Goal: Task Accomplishment & Management: Manage account settings

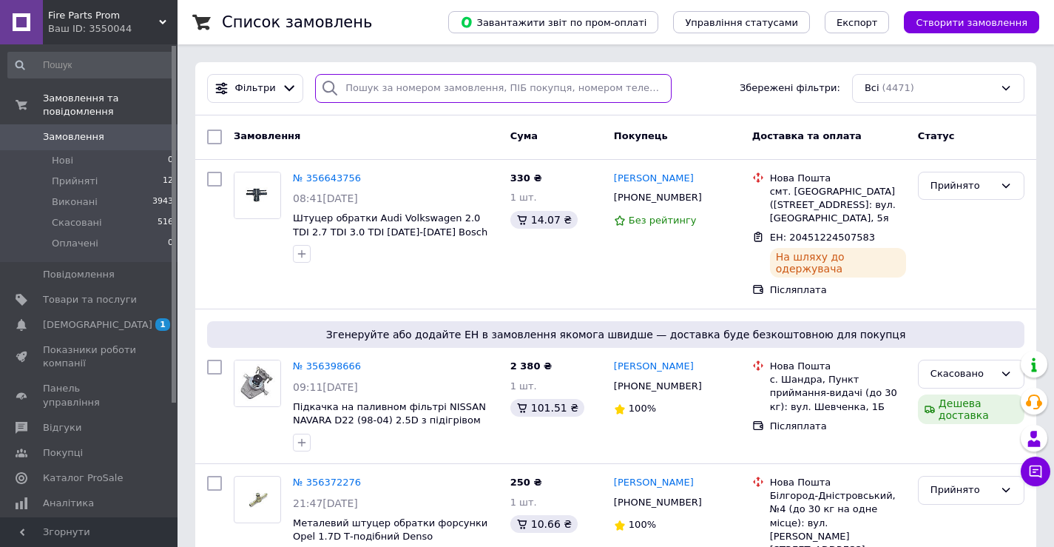
click at [371, 91] on input "search" at bounding box center [493, 88] width 357 height 29
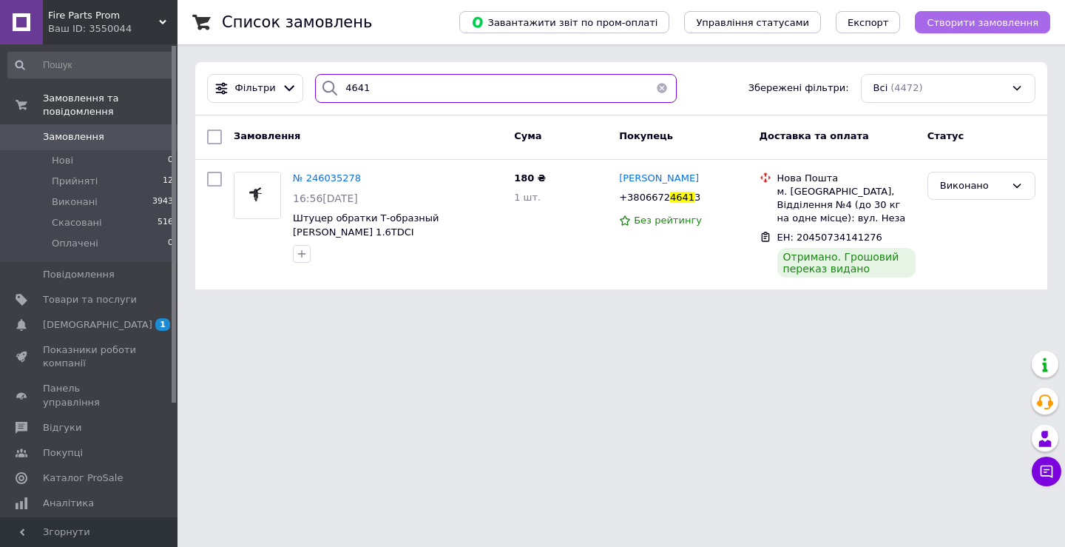
type input "4641"
click at [965, 12] on button "Створити замовлення" at bounding box center [982, 22] width 135 height 22
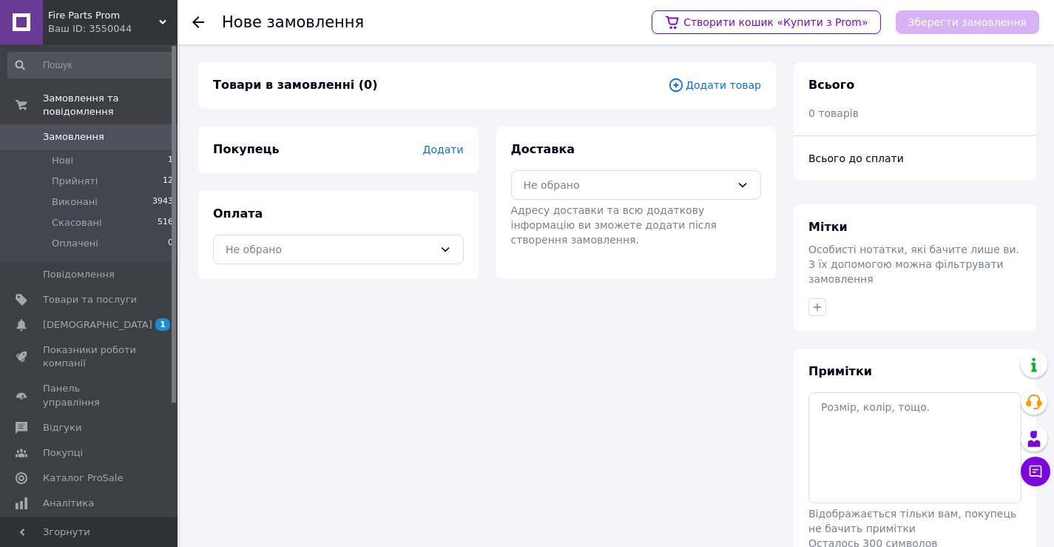
click at [708, 85] on span "Додати товар" at bounding box center [714, 85] width 93 height 16
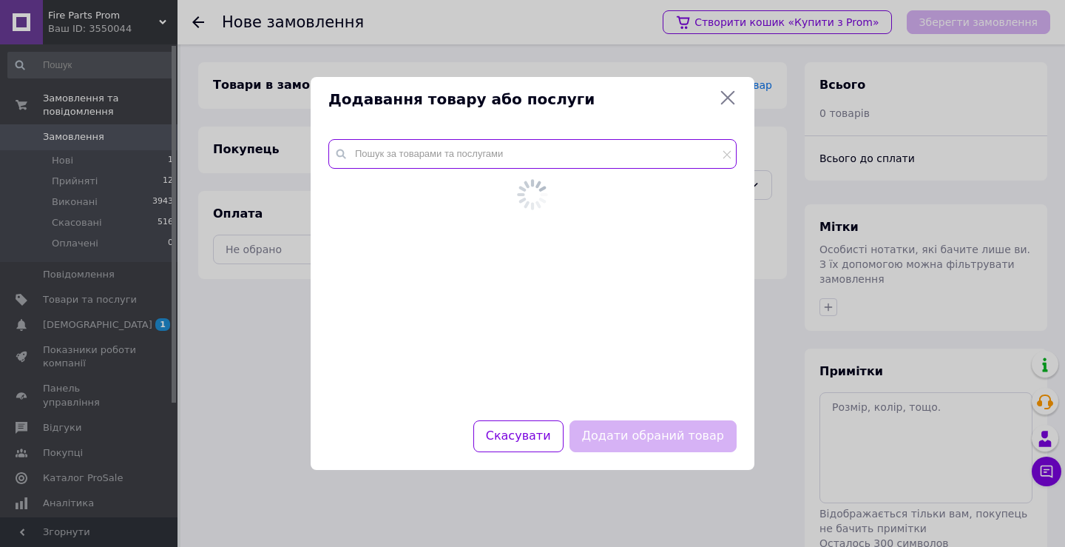
click at [653, 156] on input "text" at bounding box center [532, 154] width 408 height 30
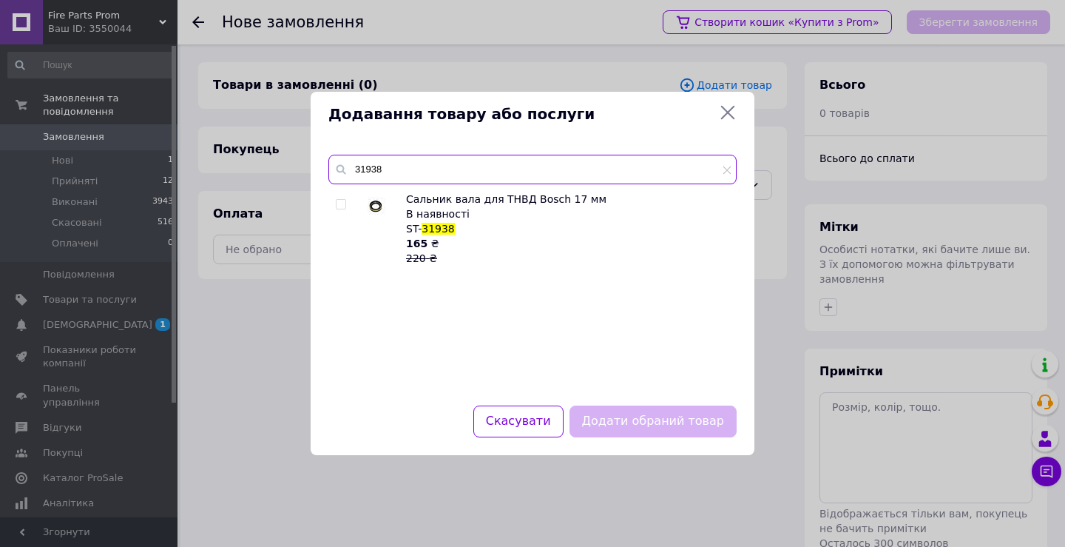
type input "31938"
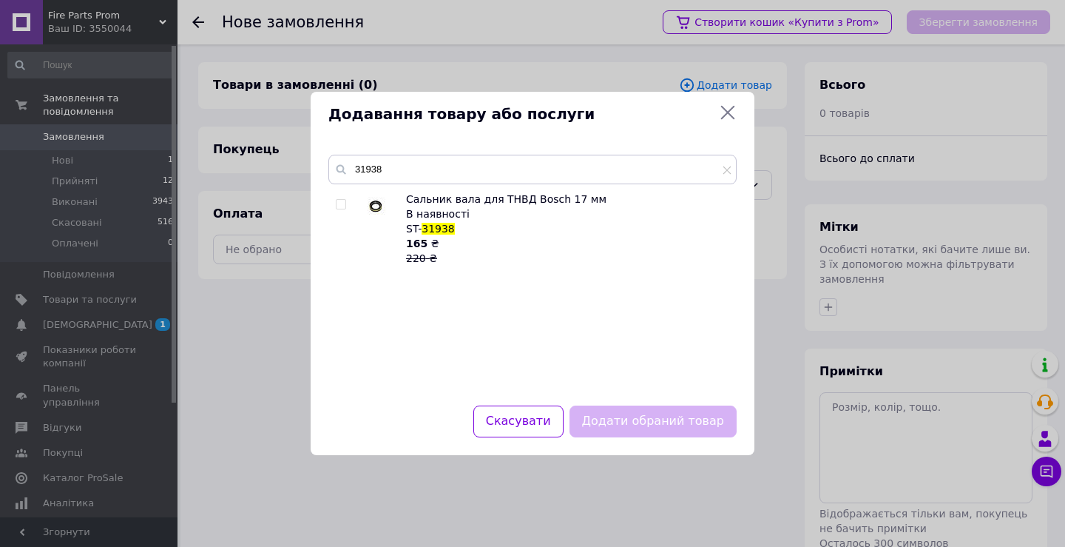
click at [342, 202] on input "checkbox" at bounding box center [341, 205] width 10 height 10
checkbox input "true"
click at [662, 412] on button "Додати обраний товар" at bounding box center [653, 421] width 167 height 32
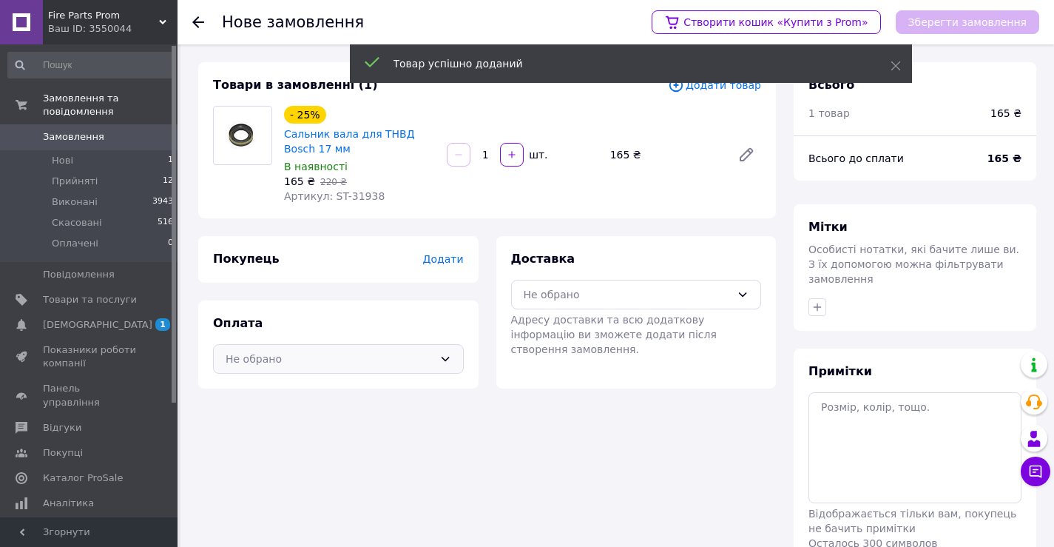
click at [338, 360] on div "Не обрано" at bounding box center [330, 359] width 208 height 16
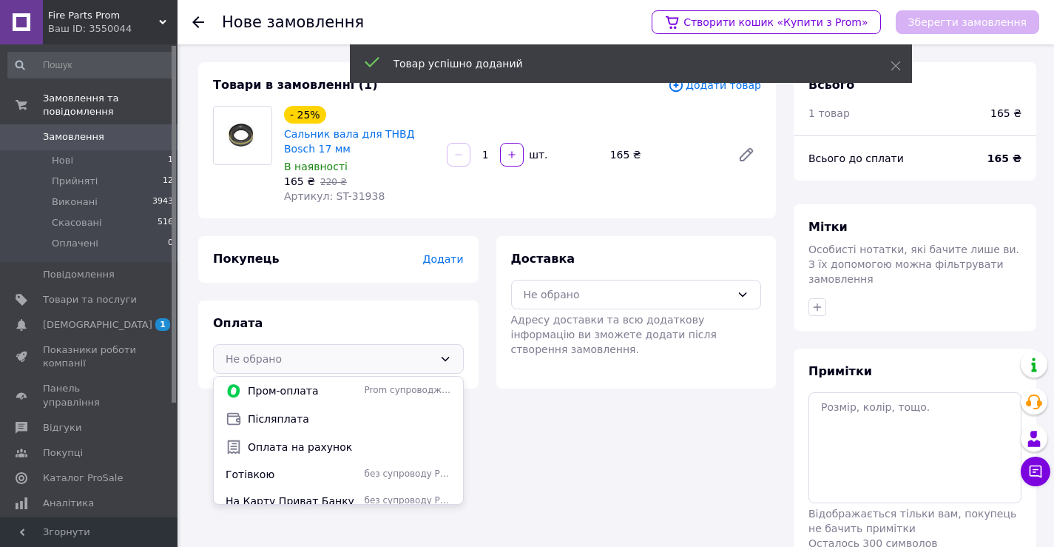
drag, startPoint x: 330, startPoint y: 417, endPoint x: 337, endPoint y: 409, distance: 11.0
click at [330, 416] on span "Післяплата" at bounding box center [349, 418] width 203 height 15
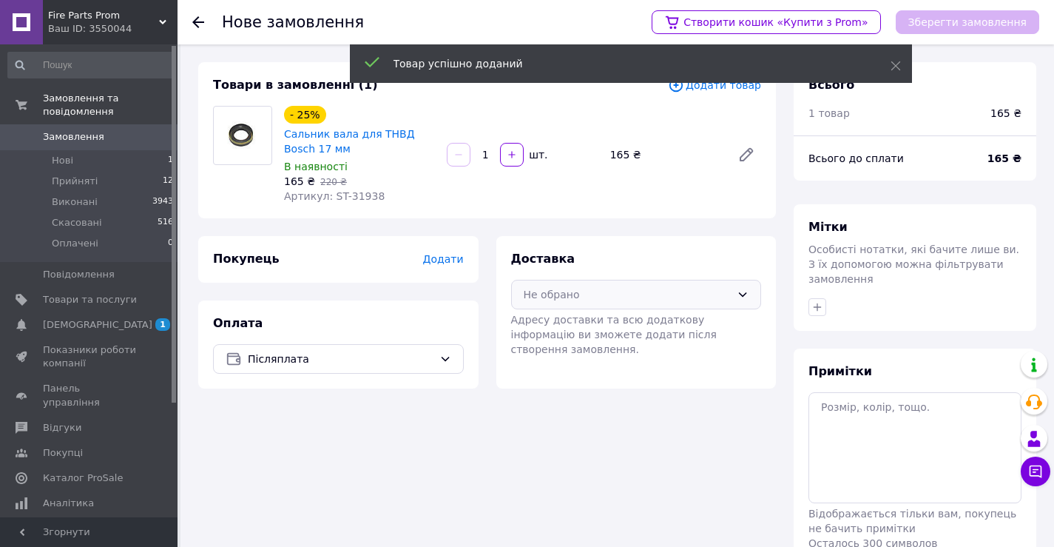
click at [556, 303] on div "Не обрано" at bounding box center [636, 295] width 251 height 30
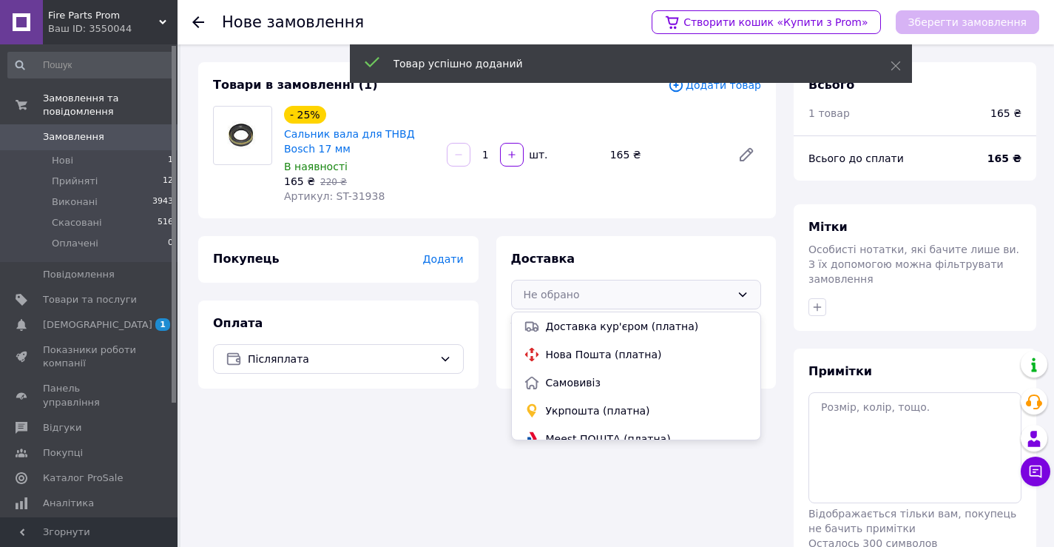
click at [554, 358] on span "Нова Пошта (платна)" at bounding box center [647, 354] width 203 height 15
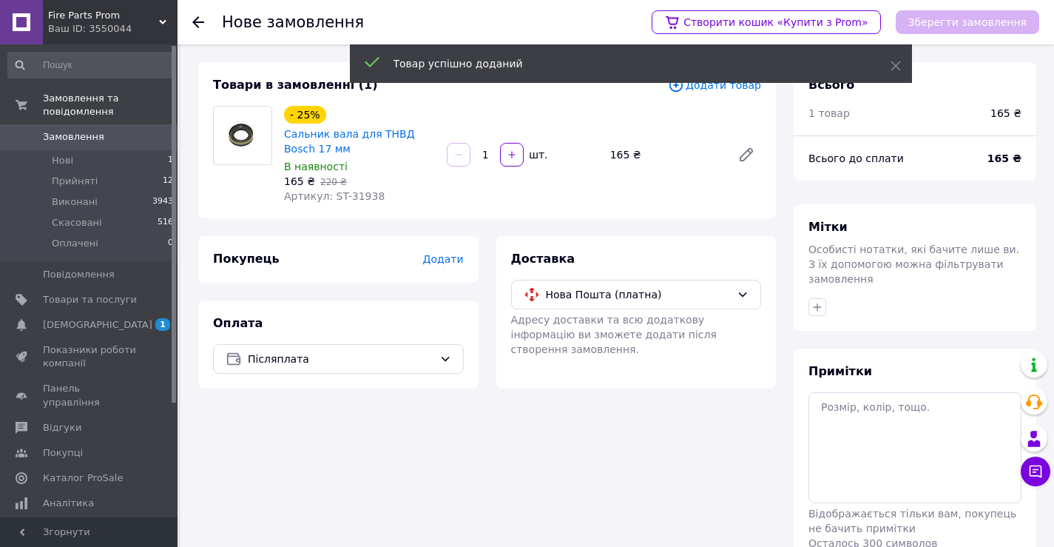
click at [454, 260] on span "Додати" at bounding box center [442, 259] width 41 height 12
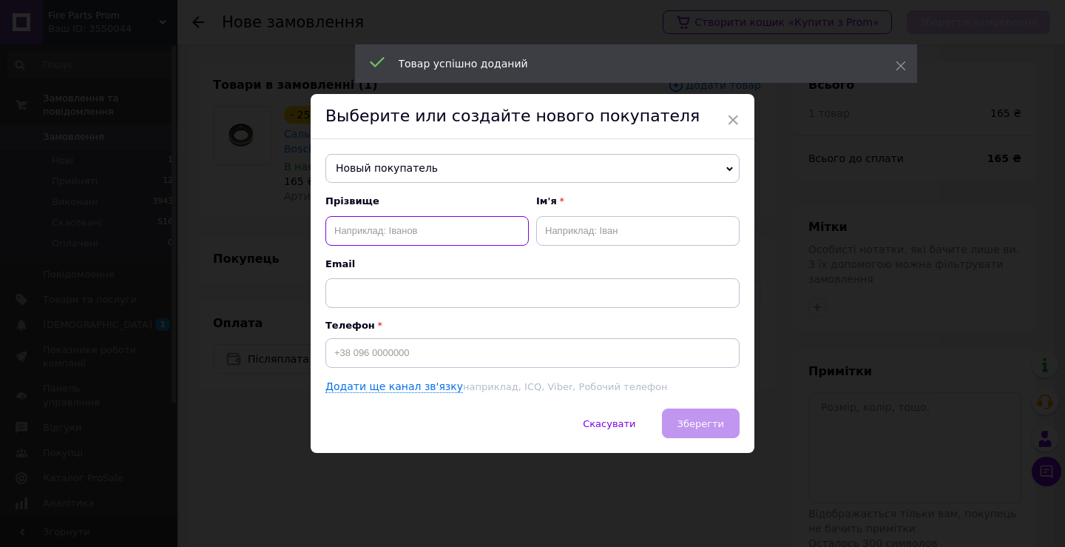
click at [421, 244] on input "text" at bounding box center [427, 231] width 203 height 30
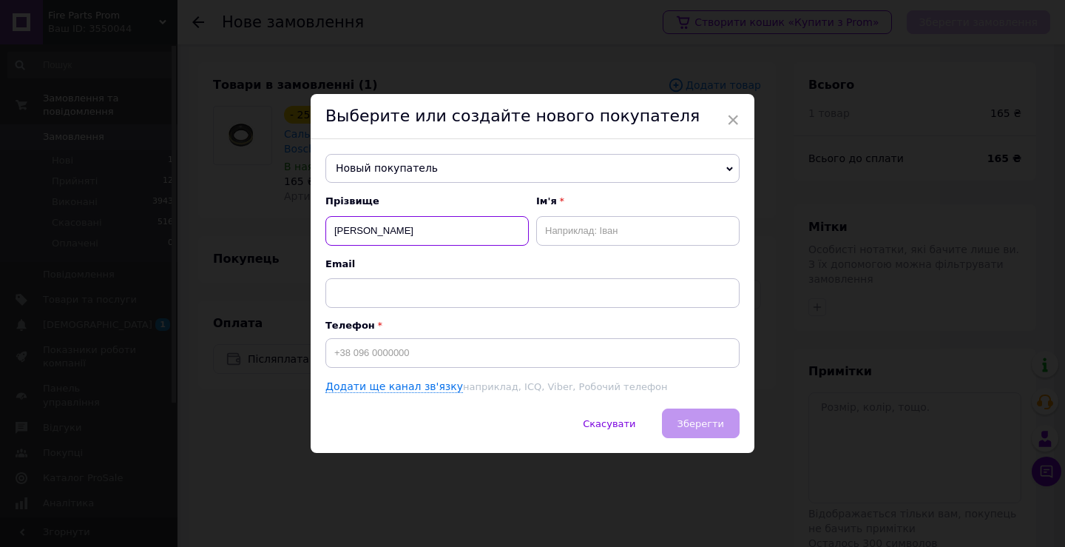
type input "[PERSON_NAME]"
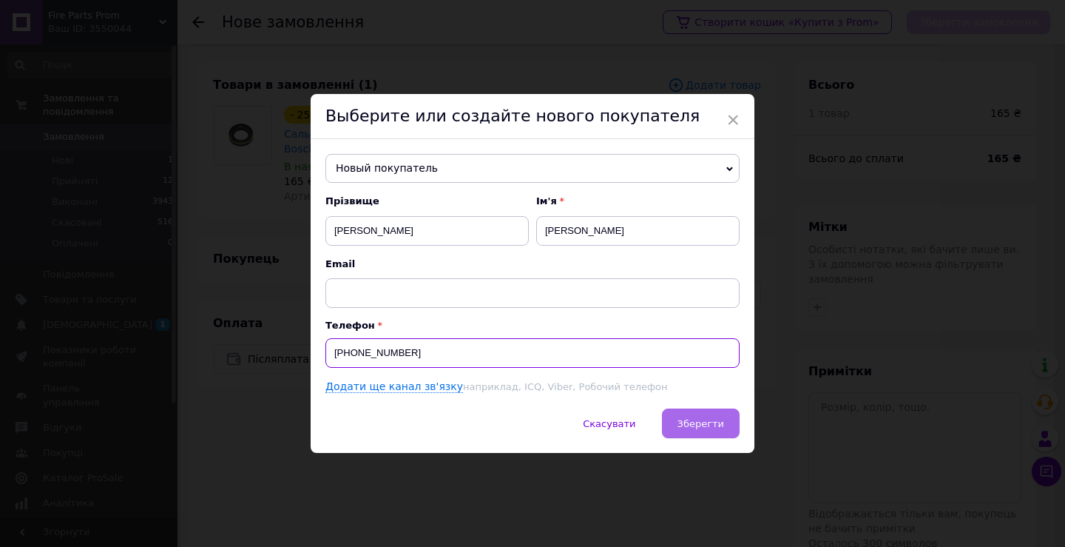
type input "[PHONE_NUMBER]"
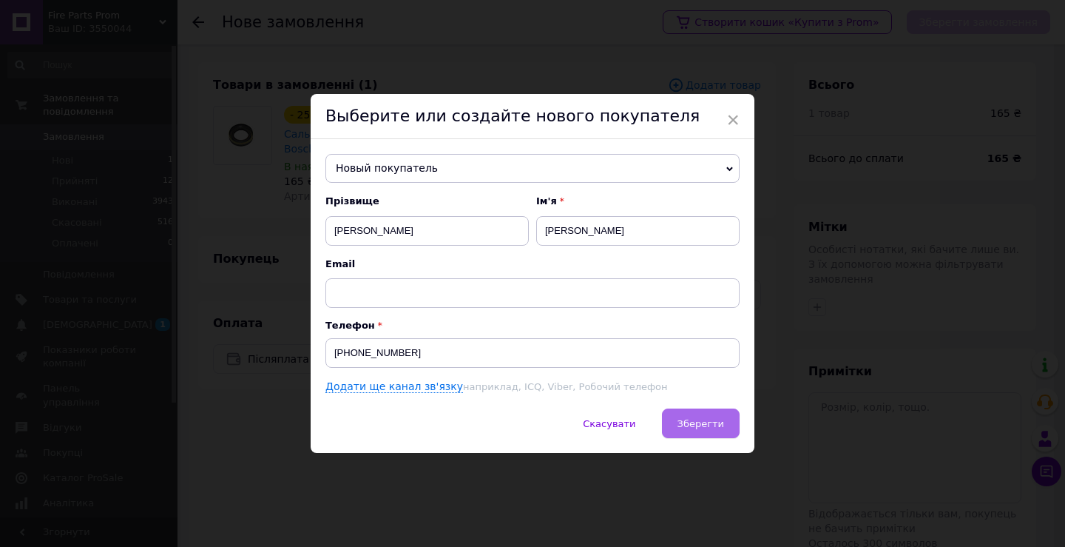
click at [684, 425] on span "Зберегти" at bounding box center [701, 423] width 47 height 11
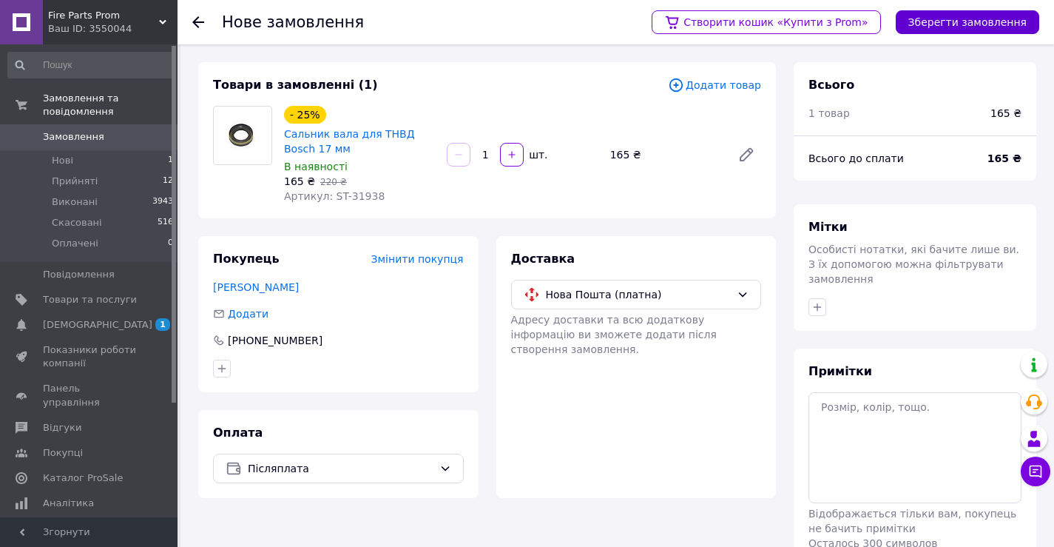
click at [943, 20] on button "Зберегти замовлення" at bounding box center [968, 22] width 144 height 24
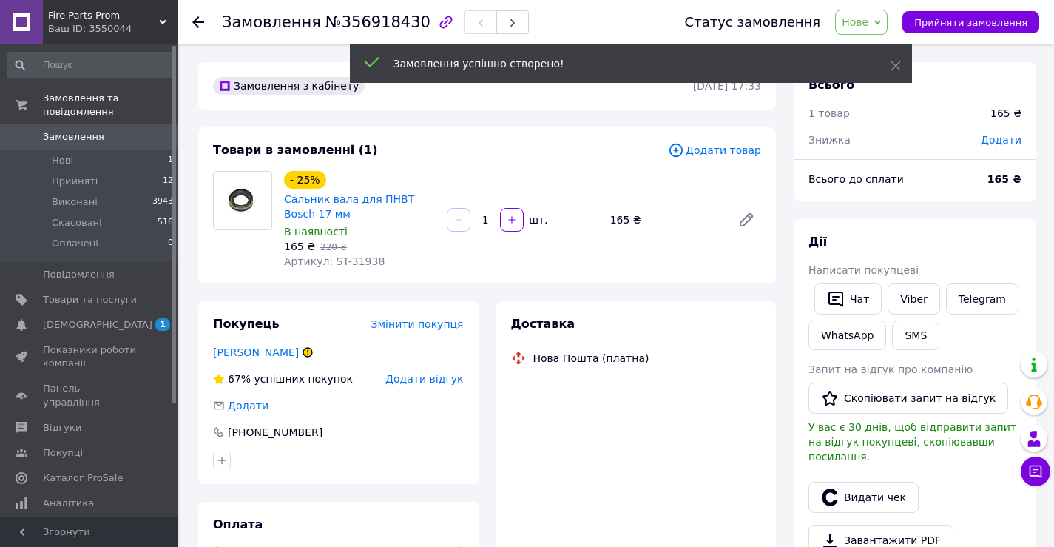
click at [944, 20] on span "Прийняти замовлення" at bounding box center [970, 22] width 113 height 11
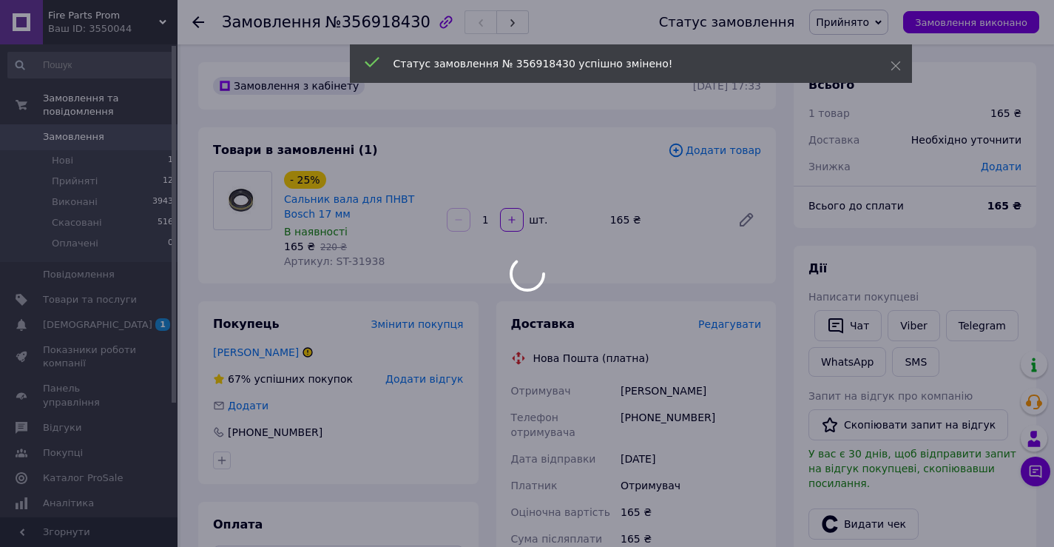
click at [741, 326] on div at bounding box center [527, 273] width 1054 height 547
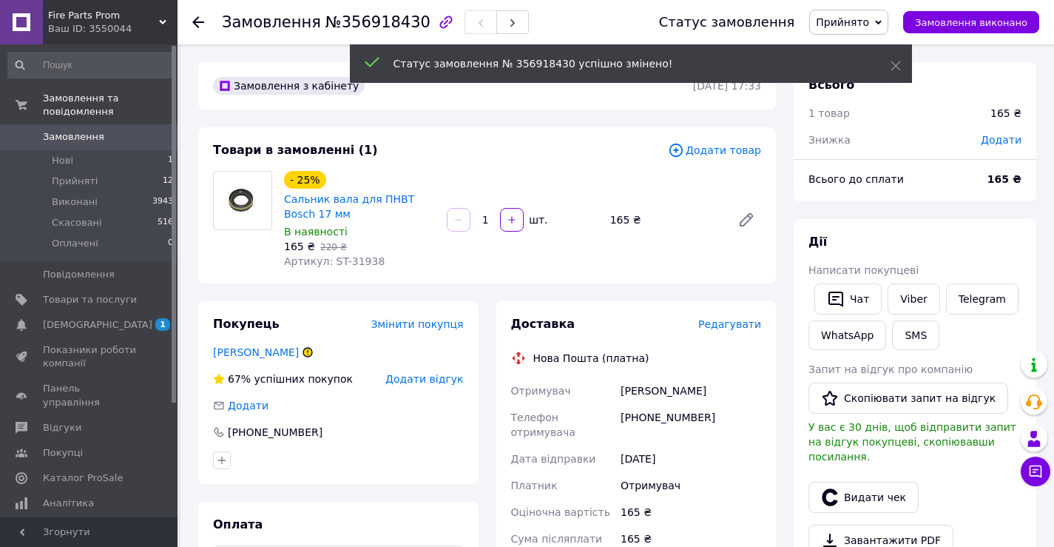
click at [740, 326] on span "Редагувати" at bounding box center [729, 324] width 63 height 12
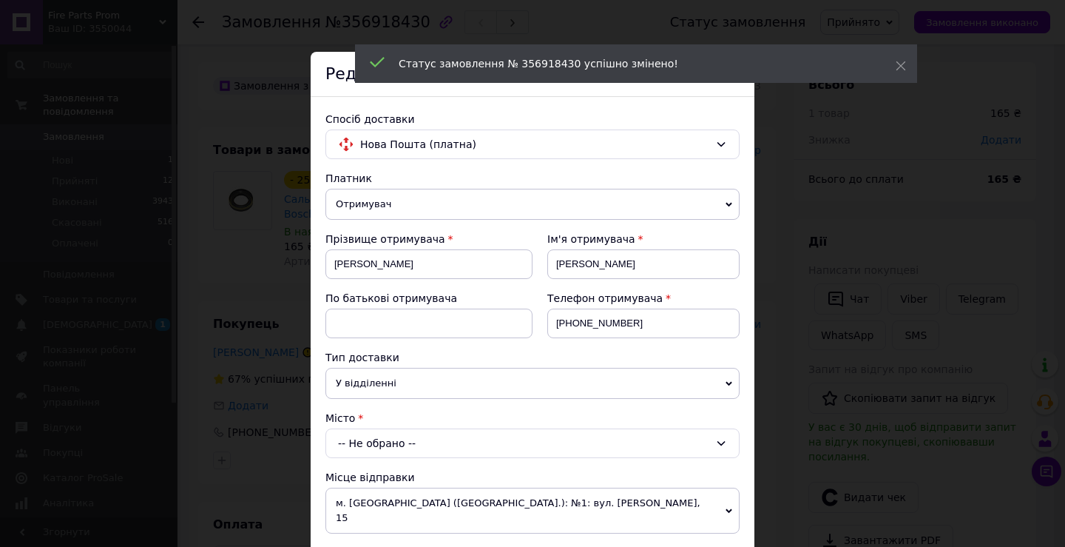
click at [402, 446] on div "-- Не обрано --" at bounding box center [533, 443] width 414 height 30
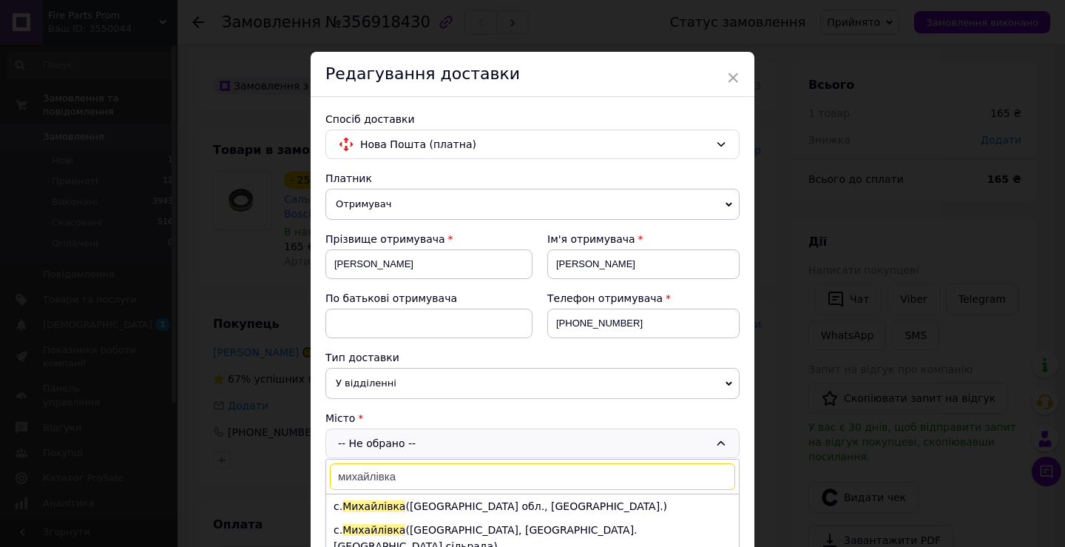
scroll to position [148, 0]
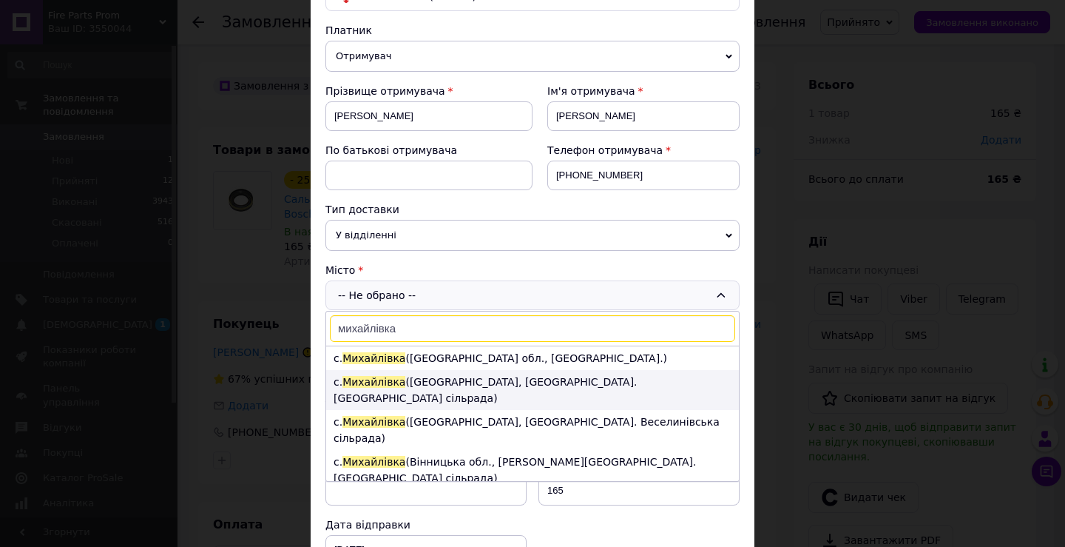
type input "михайлівка"
click at [508, 380] on li "с. [GEOGRAPHIC_DATA] ([GEOGRAPHIC_DATA], [GEOGRAPHIC_DATA]. [GEOGRAPHIC_DATA] с…" at bounding box center [532, 390] width 413 height 40
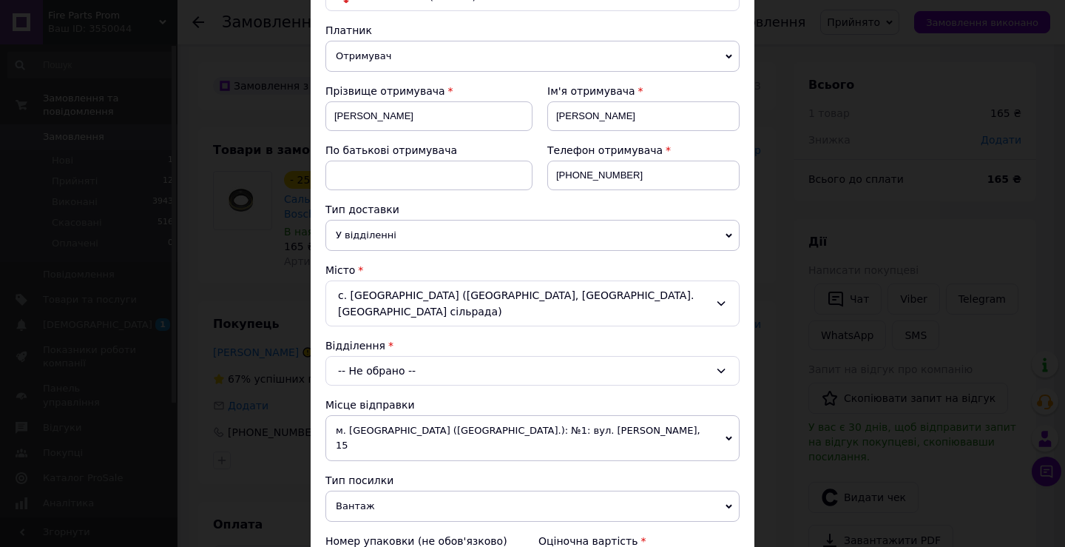
click at [500, 360] on div "-- Не обрано --" at bounding box center [533, 371] width 414 height 30
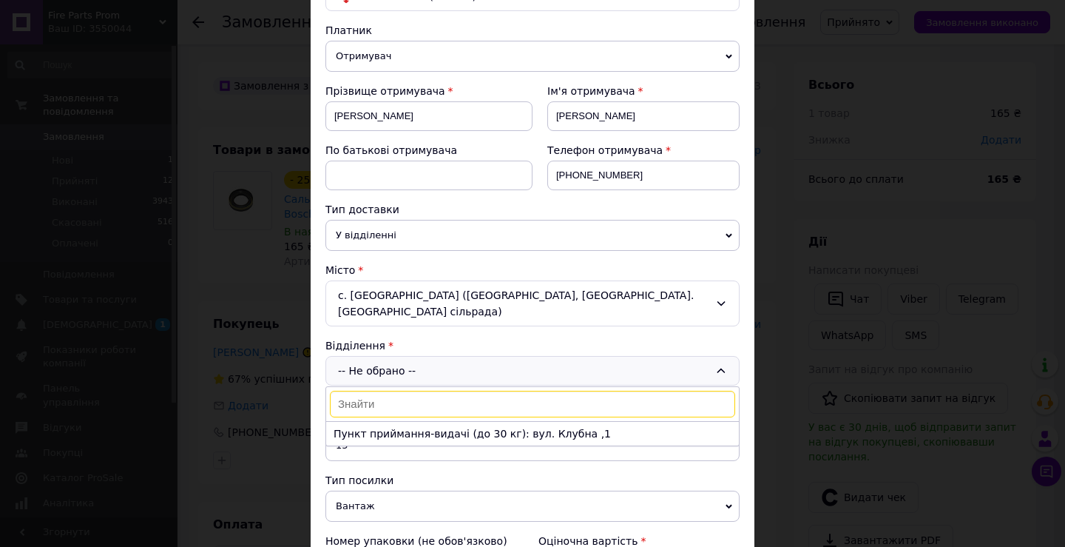
click at [521, 296] on div "с. [GEOGRAPHIC_DATA] ([GEOGRAPHIC_DATA], [GEOGRAPHIC_DATA]. [GEOGRAPHIC_DATA] с…" at bounding box center [533, 303] width 414 height 46
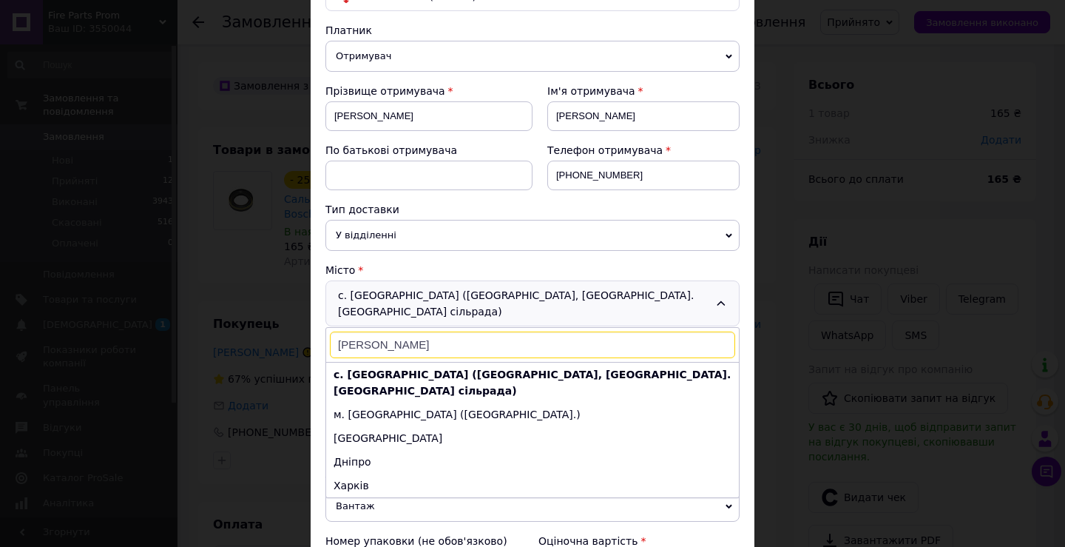
type input "[PERSON_NAME]"
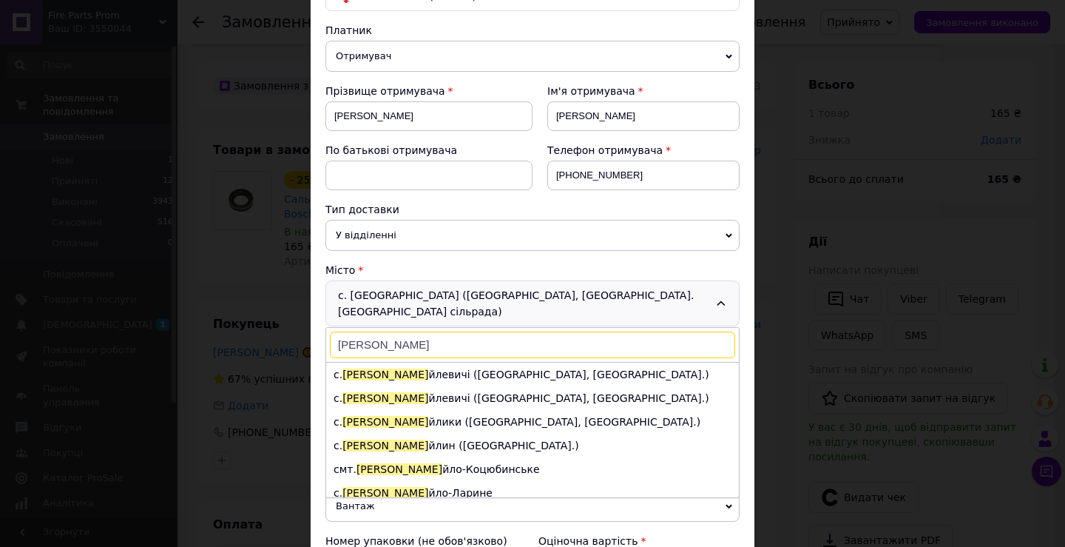
scroll to position [213, 0]
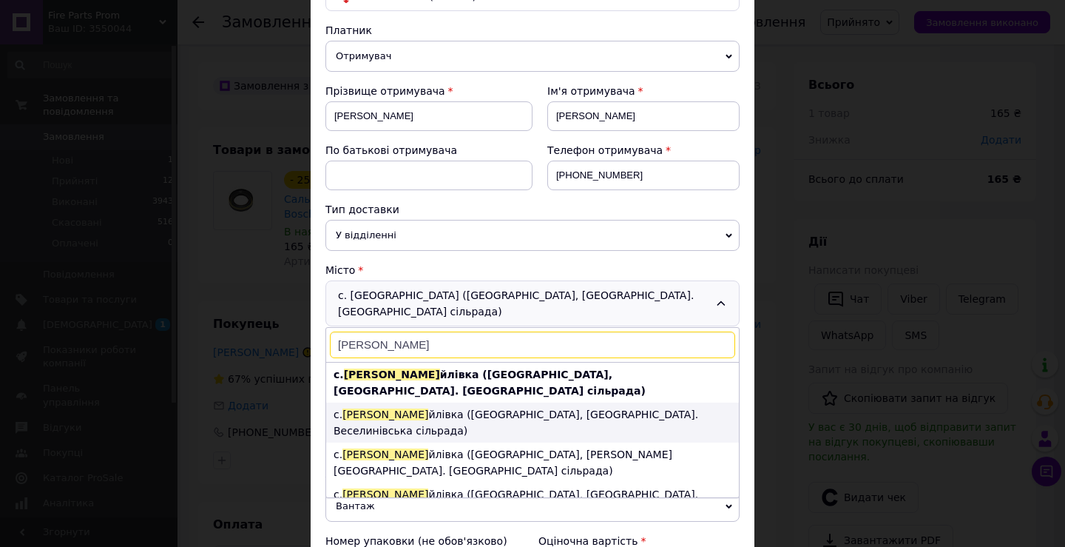
click at [493, 402] on li "с. [GEOGRAPHIC_DATA] йлівка ([GEOGRAPHIC_DATA], [GEOGRAPHIC_DATA]. Веселинівськ…" at bounding box center [532, 422] width 413 height 40
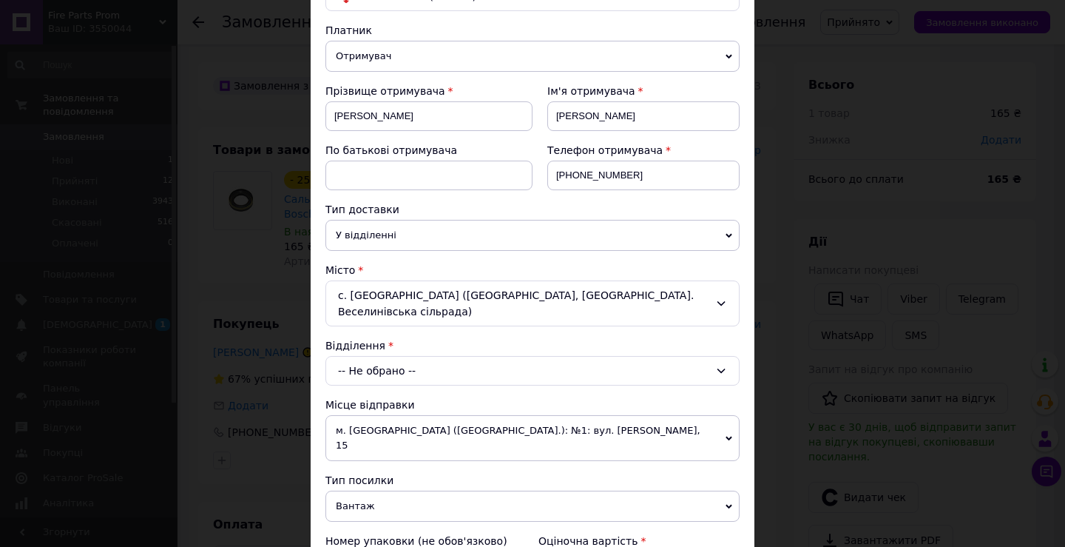
click at [488, 374] on div "-- Не обрано --" at bounding box center [533, 371] width 414 height 30
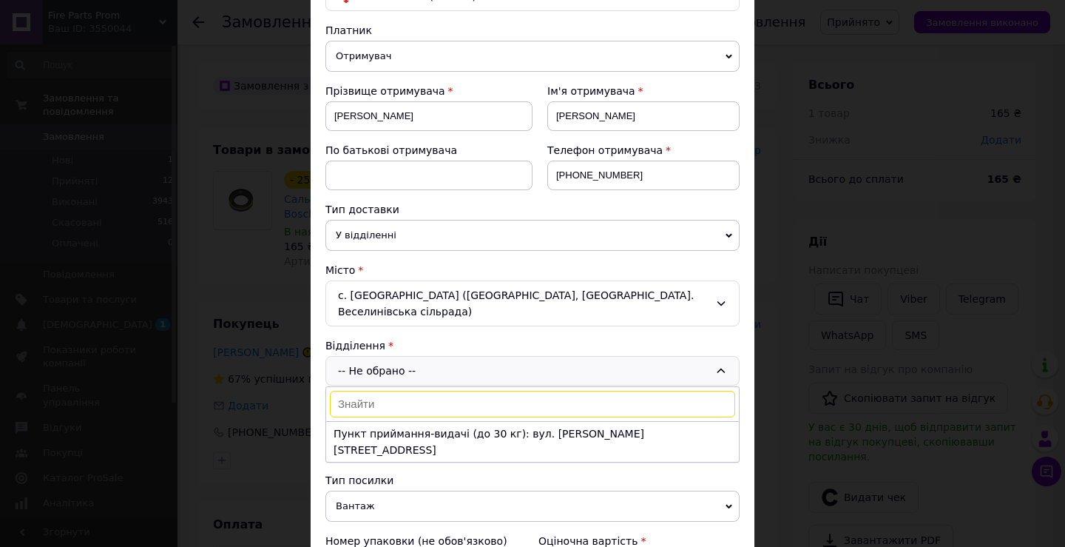
click at [469, 278] on div "Місто с. [GEOGRAPHIC_DATA] ([GEOGRAPHIC_DATA], [GEOGRAPHIC_DATA]. Веселинівська…" at bounding box center [533, 295] width 414 height 64
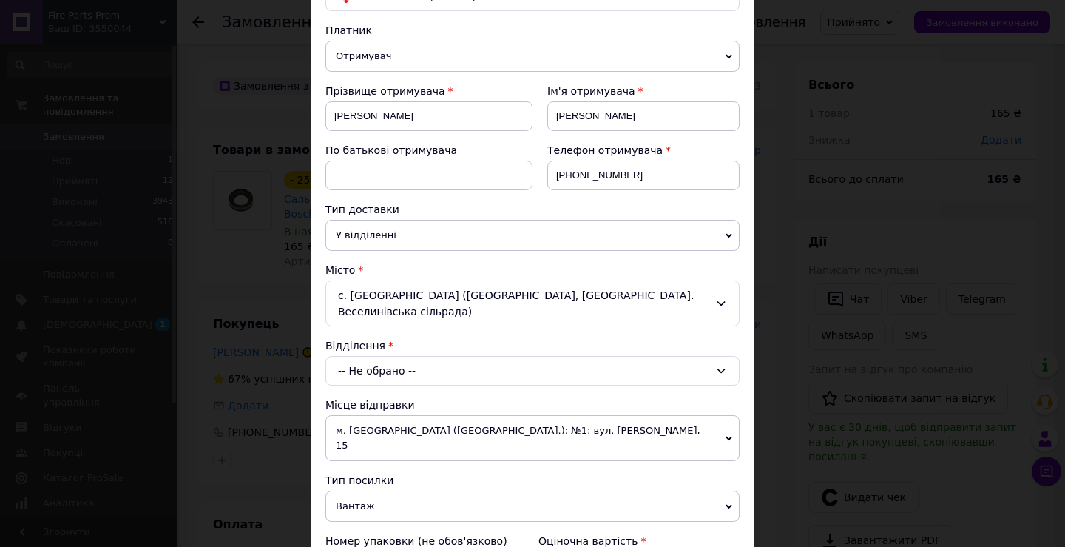
click at [475, 298] on div "с. [GEOGRAPHIC_DATA] ([GEOGRAPHIC_DATA], [GEOGRAPHIC_DATA]. Веселинівська сільр…" at bounding box center [533, 303] width 414 height 46
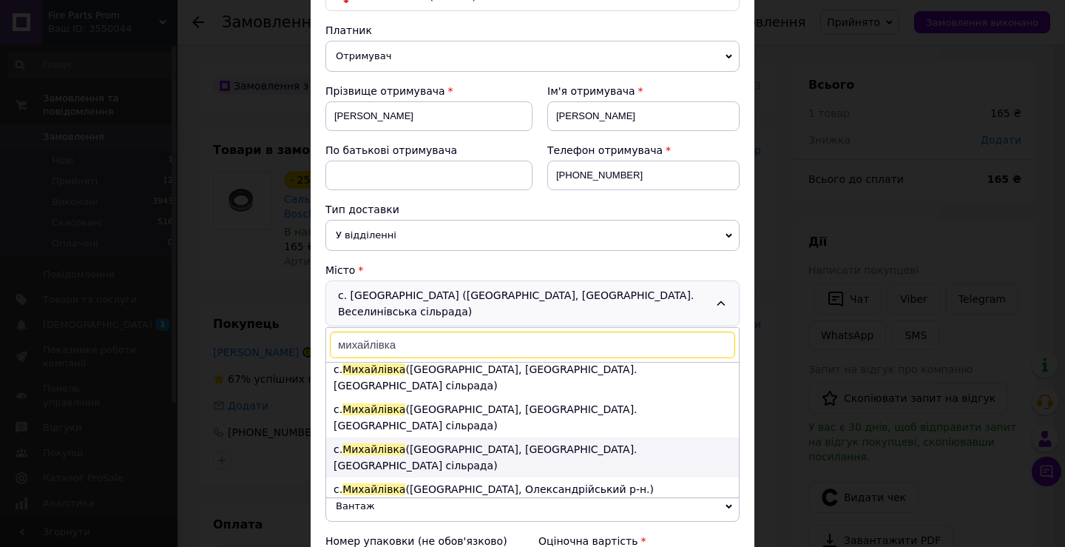
scroll to position [269, 0]
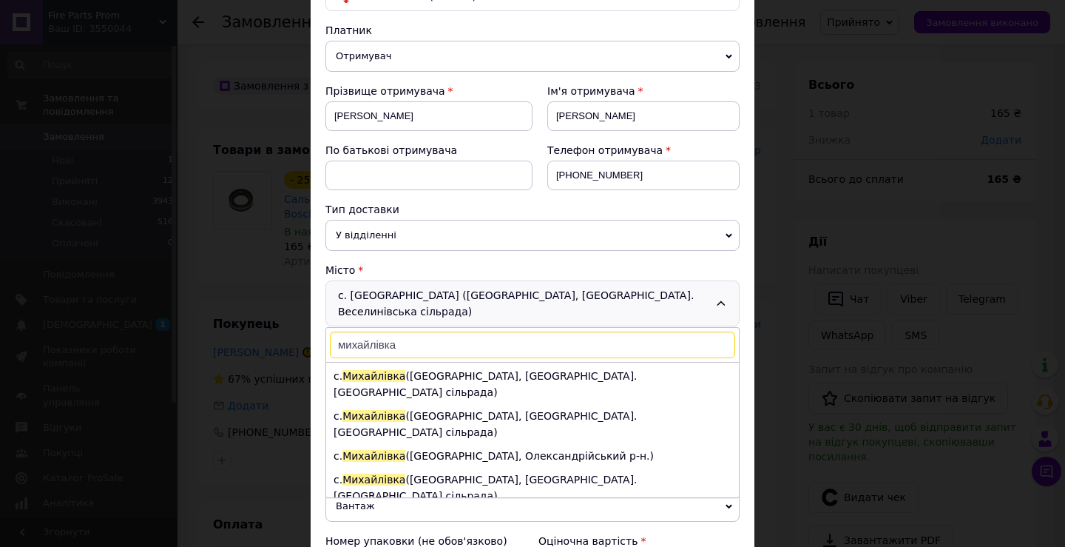
type input "михайлівка"
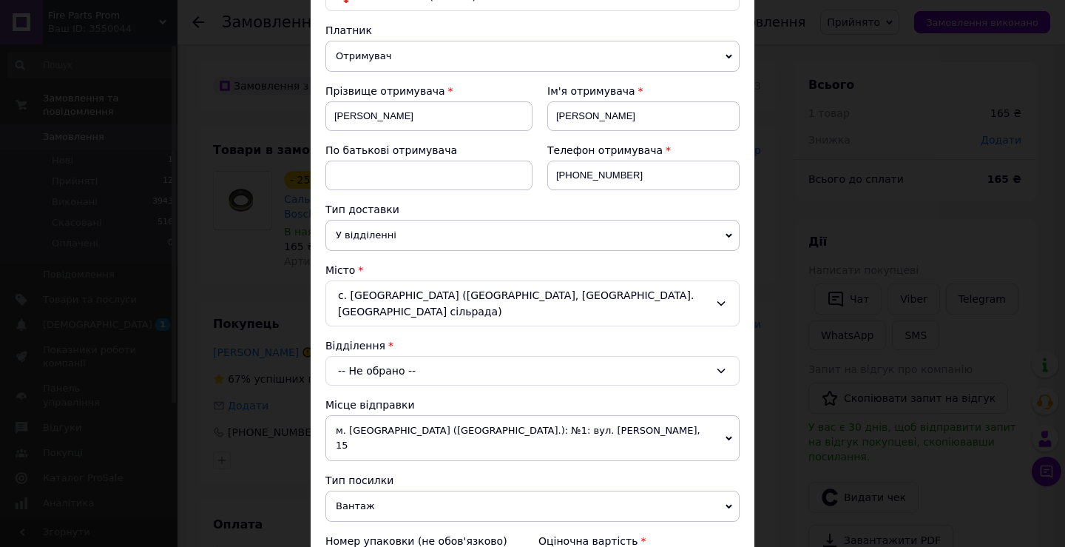
click at [435, 356] on div "-- Не обрано --" at bounding box center [533, 371] width 414 height 30
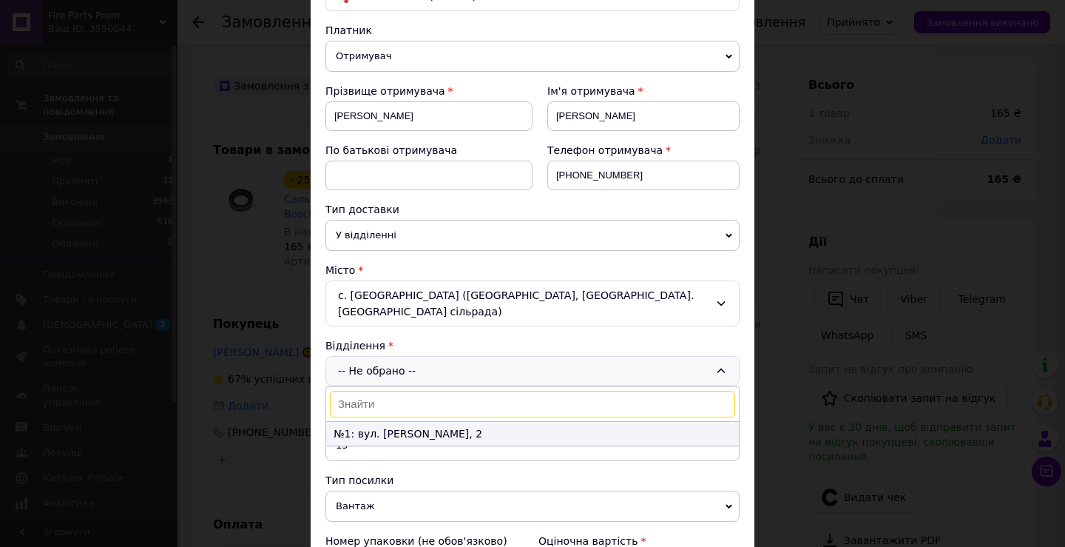
click at [434, 422] on li "№1: вул. [PERSON_NAME], 2" at bounding box center [532, 434] width 413 height 24
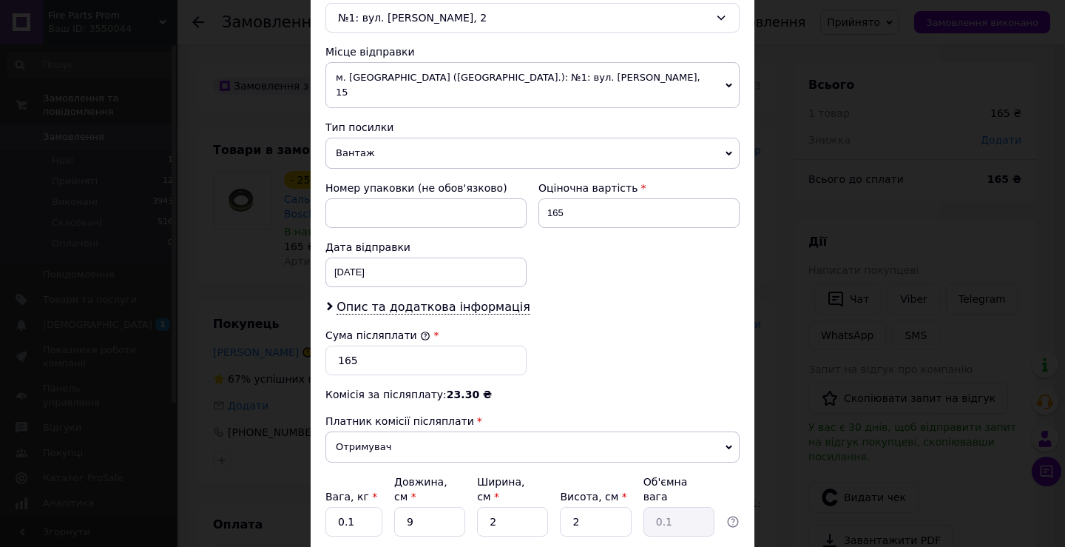
scroll to position [518, 0]
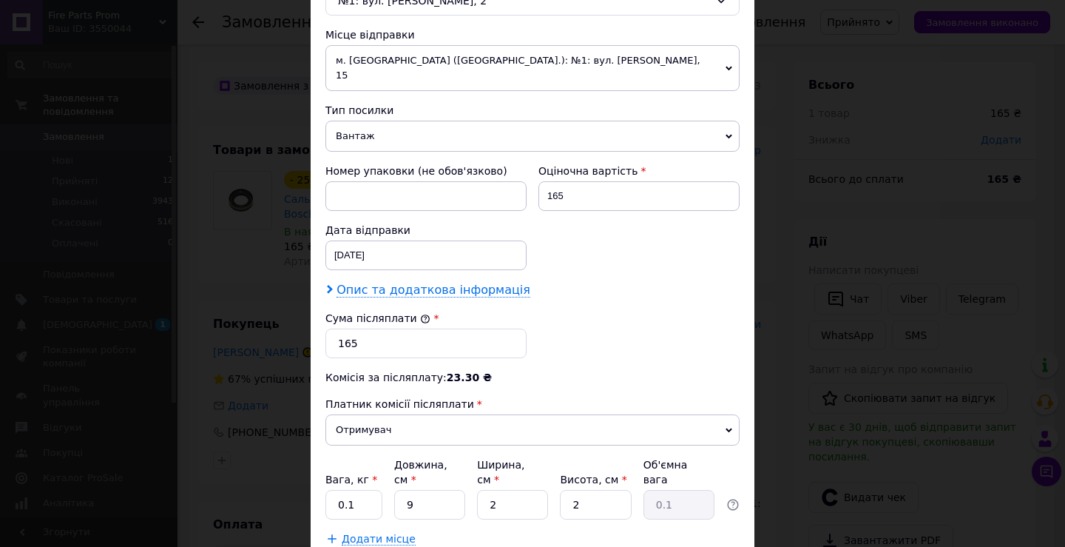
click at [374, 283] on span "Опис та додаткова інформація" at bounding box center [434, 290] width 194 height 15
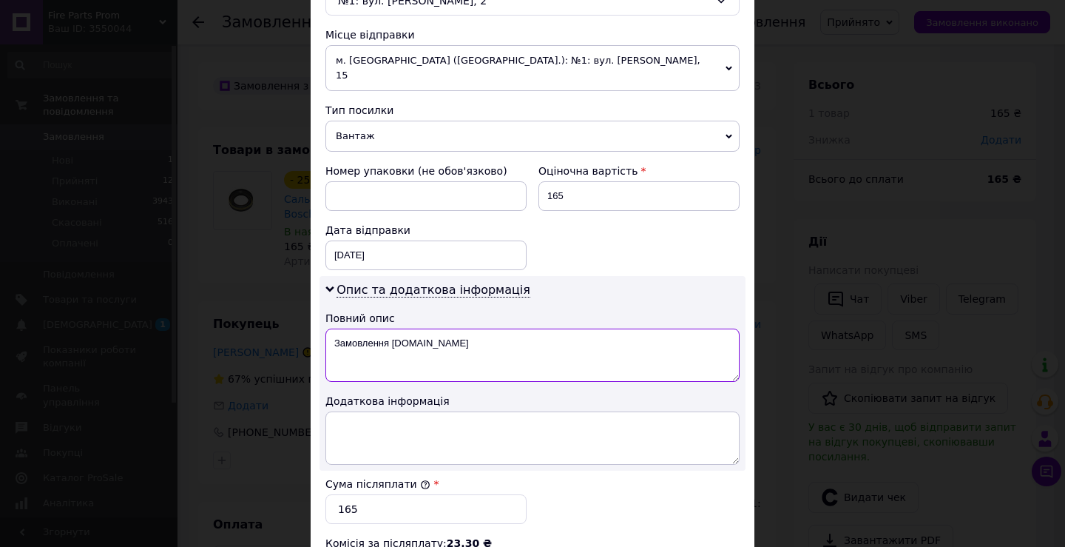
drag, startPoint x: 345, startPoint y: 318, endPoint x: 482, endPoint y: 323, distance: 137.0
click at [480, 328] on textarea "Замовлення [DOMAIN_NAME]" at bounding box center [533, 354] width 414 height 53
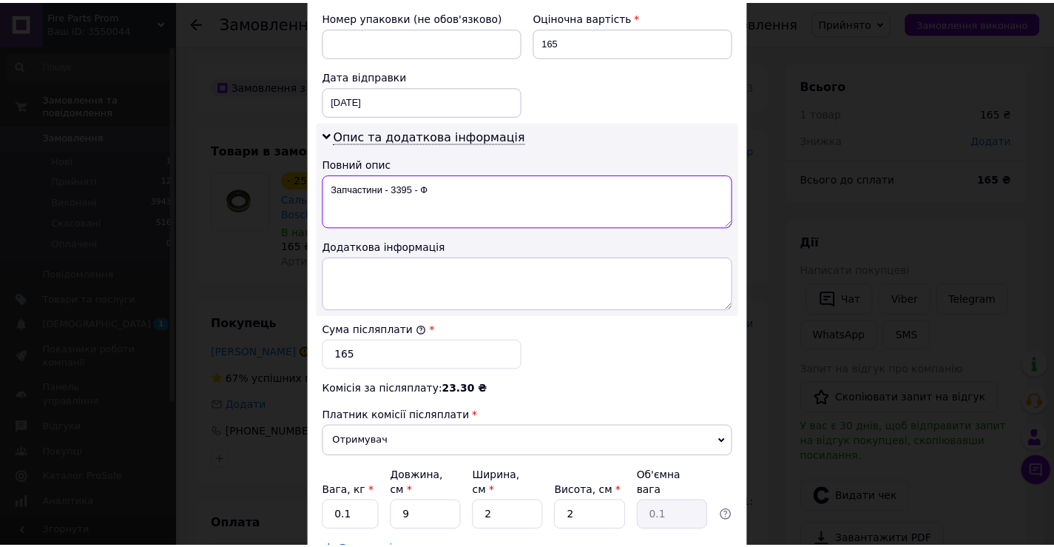
scroll to position [748, 0]
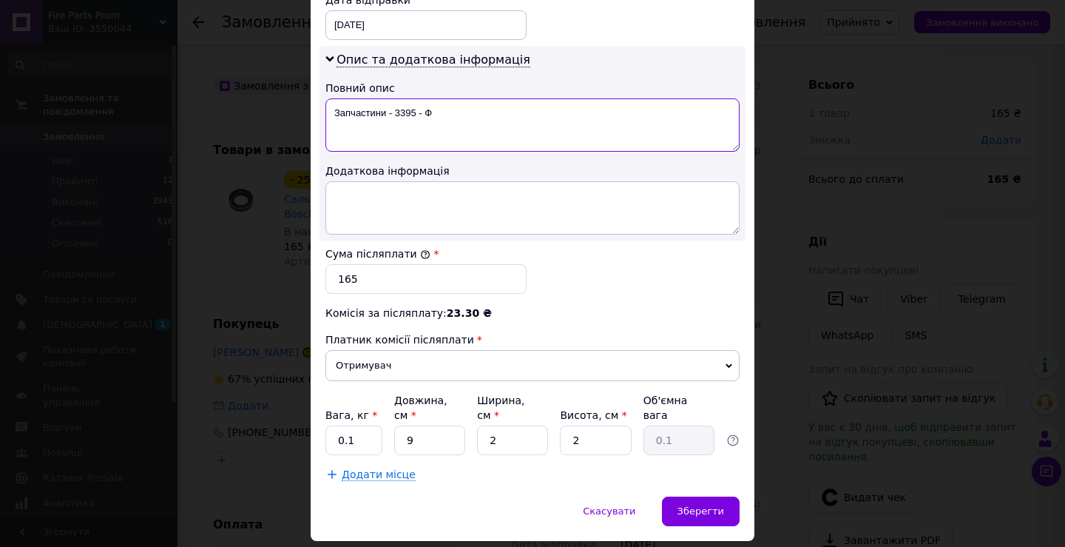
type textarea "Запчастини - 3395 - Ф"
click at [433, 425] on input "9" at bounding box center [429, 440] width 71 height 30
type input "5"
type input "4"
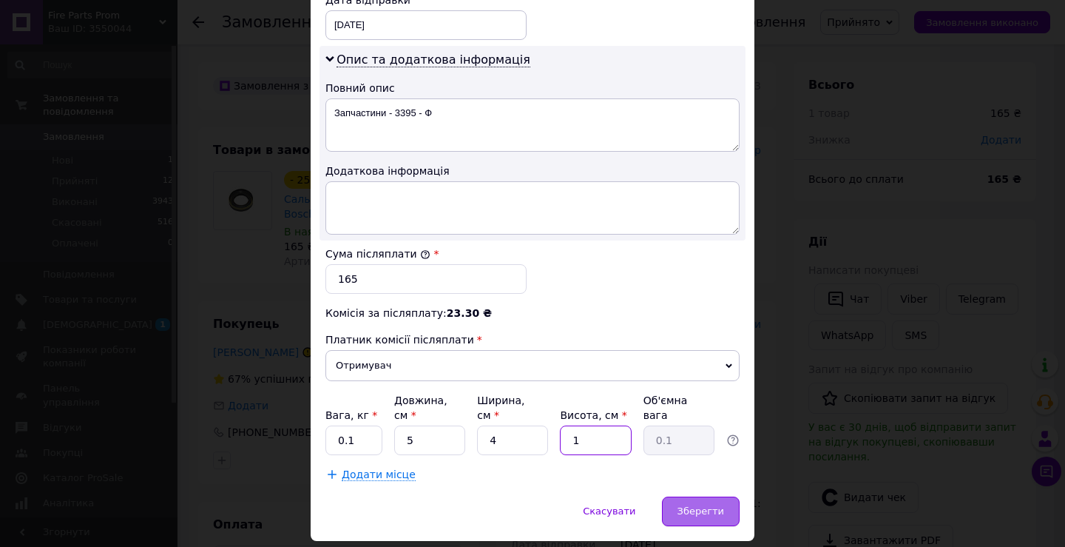
type input "1"
click at [678, 496] on div "Зберегти" at bounding box center [701, 511] width 78 height 30
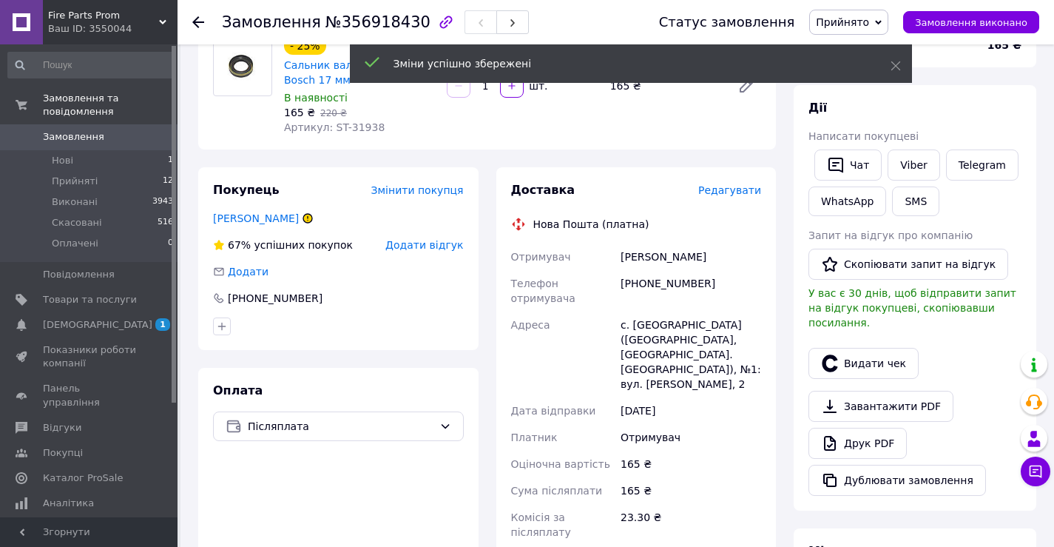
scroll to position [444, 0]
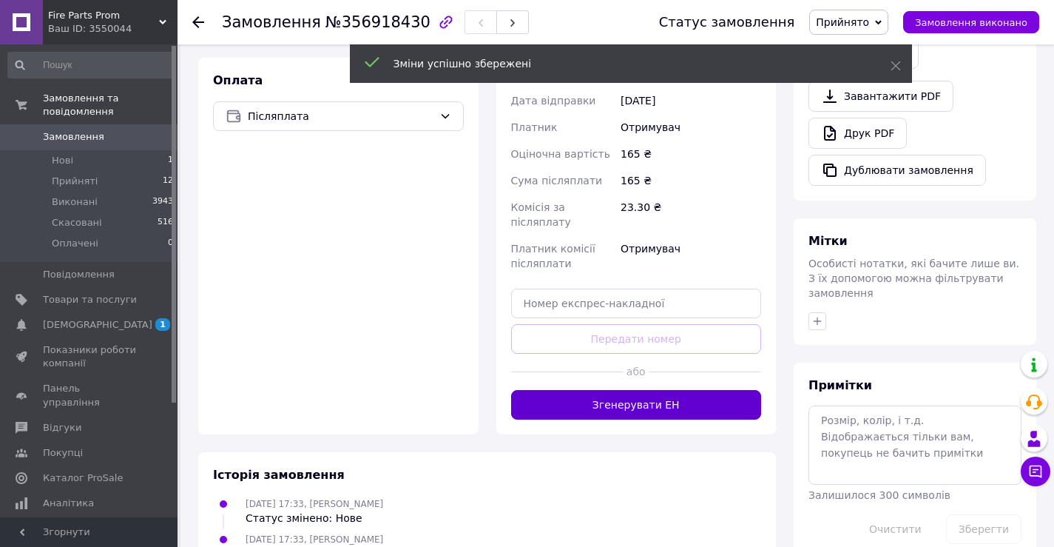
click at [653, 390] on button "Згенерувати ЕН" at bounding box center [636, 405] width 251 height 30
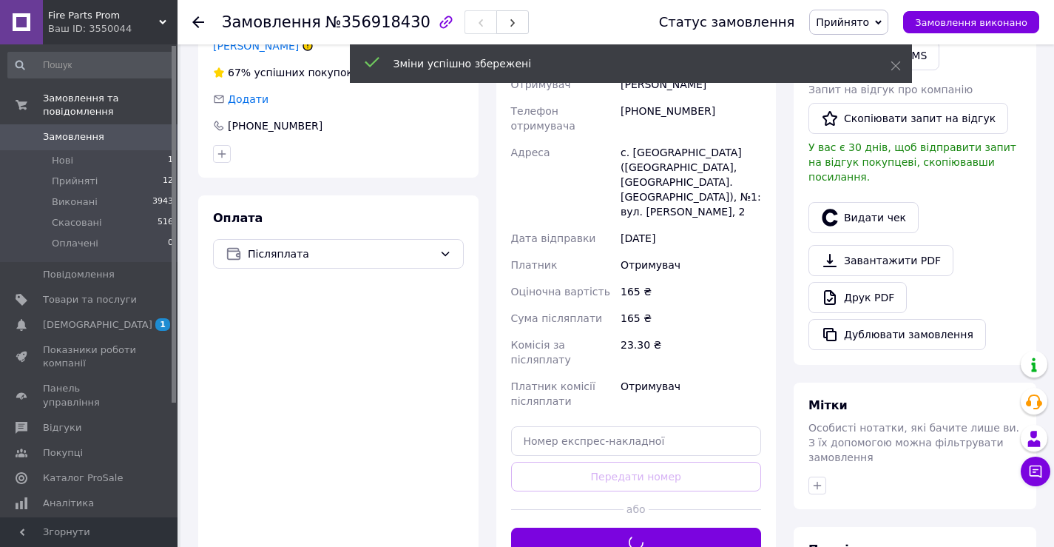
scroll to position [148, 0]
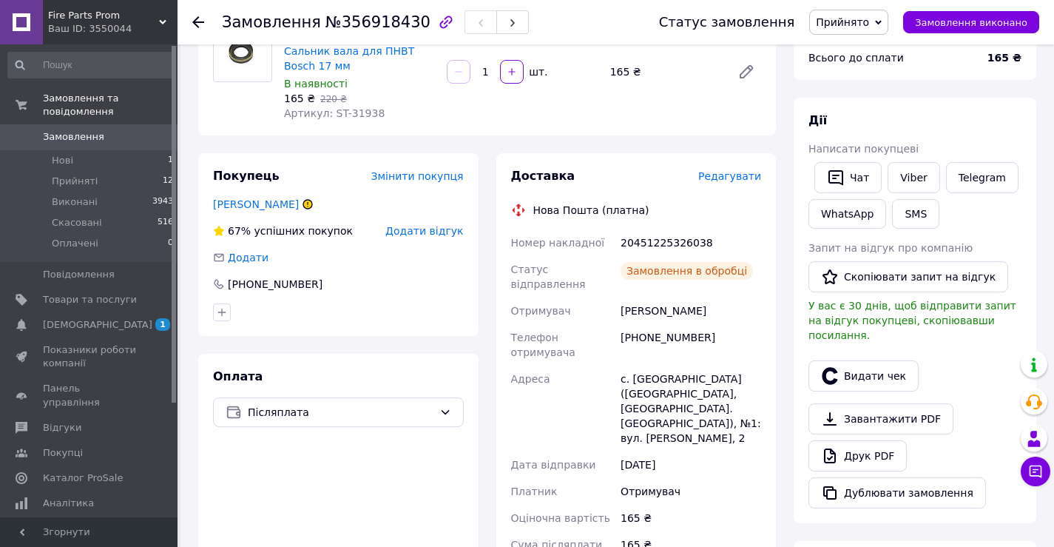
click at [658, 238] on div "20451225326038" at bounding box center [691, 242] width 146 height 27
copy div "20451225326038"
click at [100, 130] on span "Замовлення" at bounding box center [90, 136] width 94 height 13
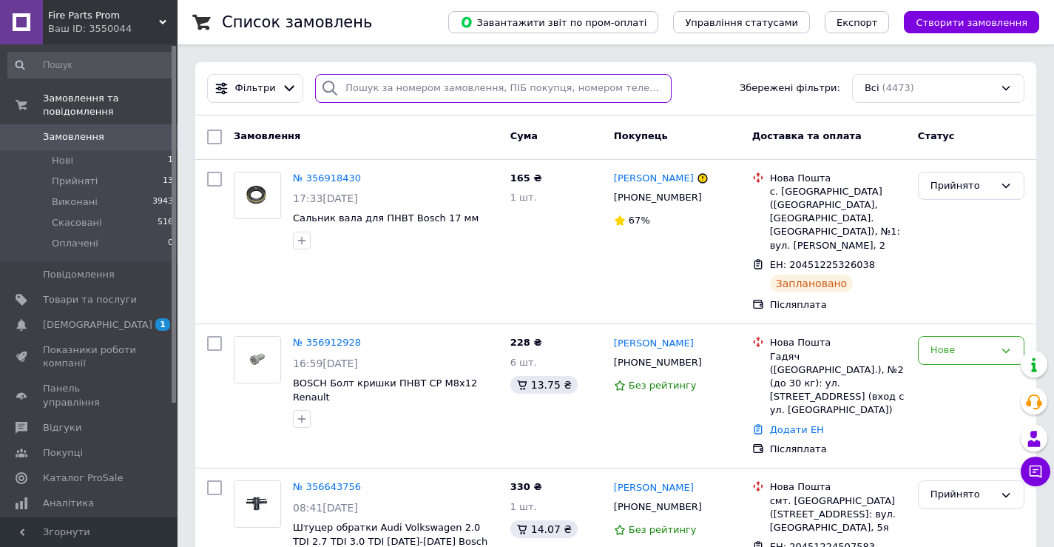
click at [374, 93] on input "search" at bounding box center [493, 88] width 357 height 29
type input "2534"
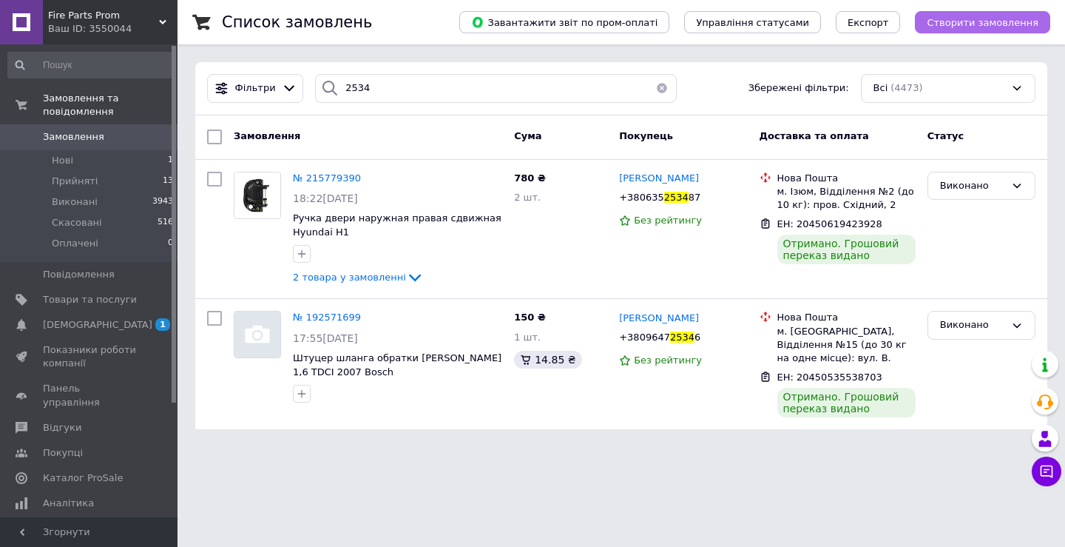
click at [951, 25] on span "Створити замовлення" at bounding box center [983, 22] width 112 height 11
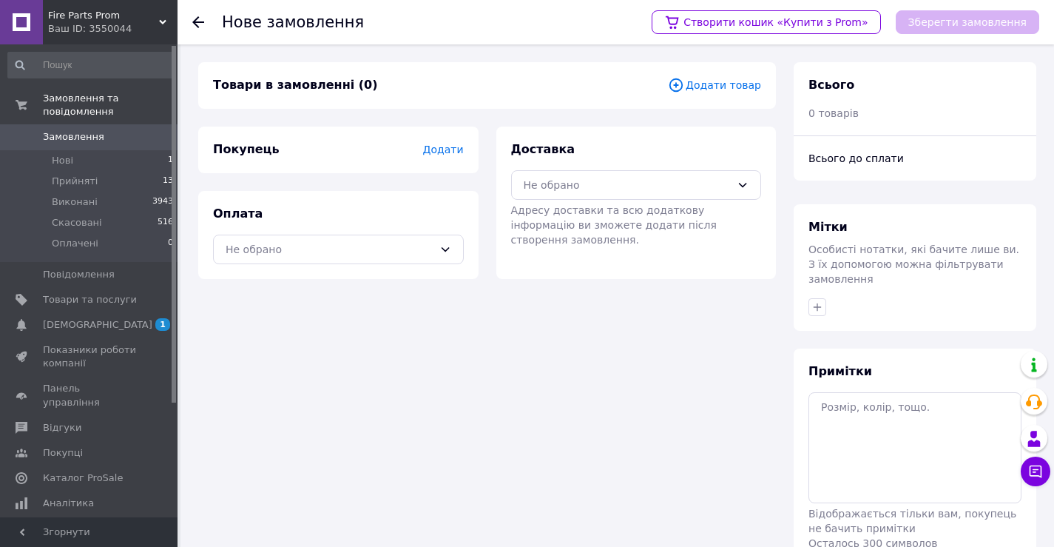
click at [464, 421] on div "Товари в замовленні (0) Додати товар Покупець Додати Оплата Не обрано Доставка …" at bounding box center [487, 334] width 596 height 545
click at [722, 87] on span "Додати товар" at bounding box center [714, 85] width 93 height 16
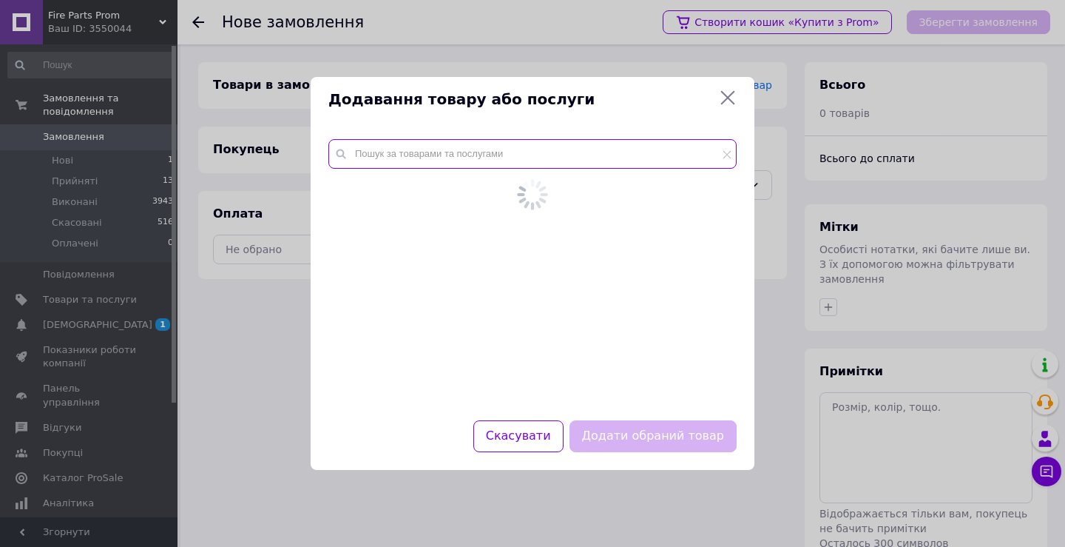
click at [644, 147] on input "text" at bounding box center [532, 154] width 408 height 30
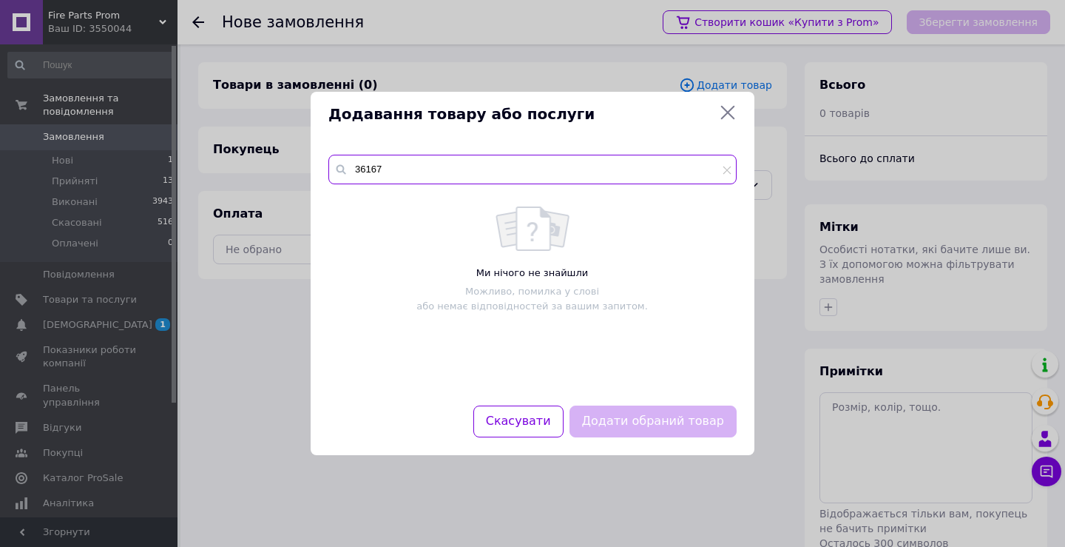
type input "36167"
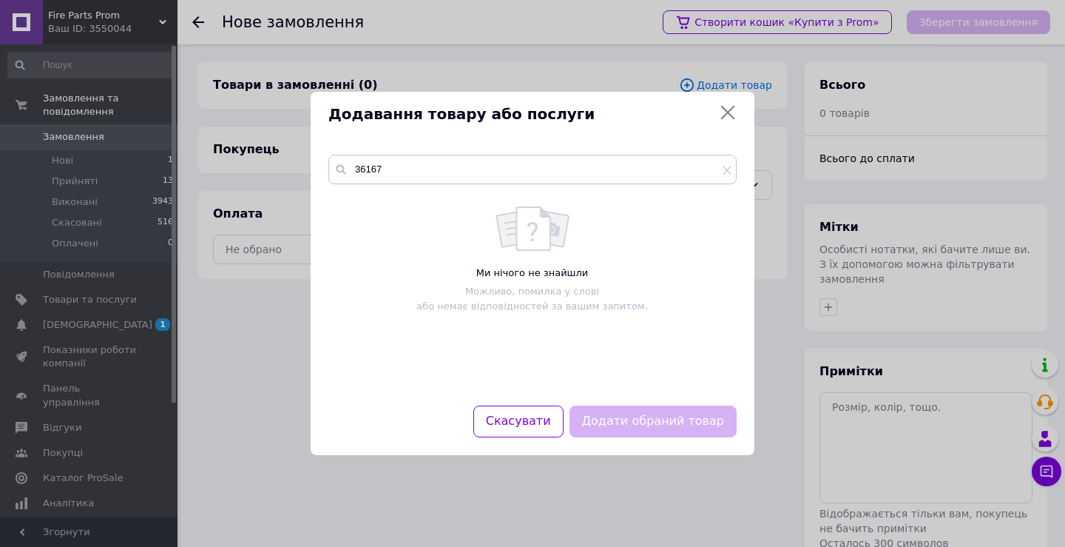
click at [219, 175] on div "Додавання товару або послуги 36167 Ми нічого не знайшли Можливо, помилка у слов…" at bounding box center [532, 273] width 1065 height 547
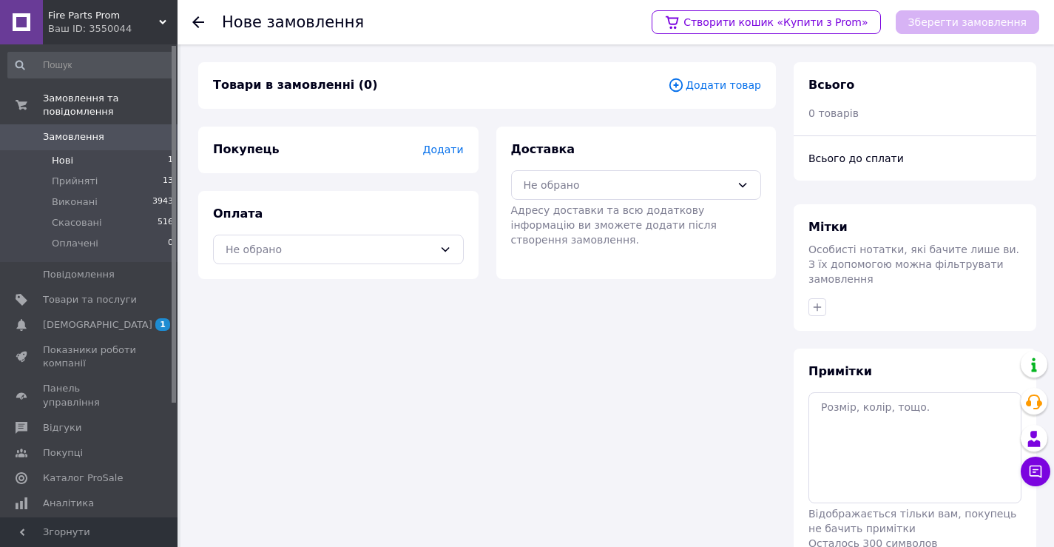
click at [120, 130] on span "Замовлення" at bounding box center [90, 136] width 94 height 13
